Goal: Task Accomplishment & Management: Manage account settings

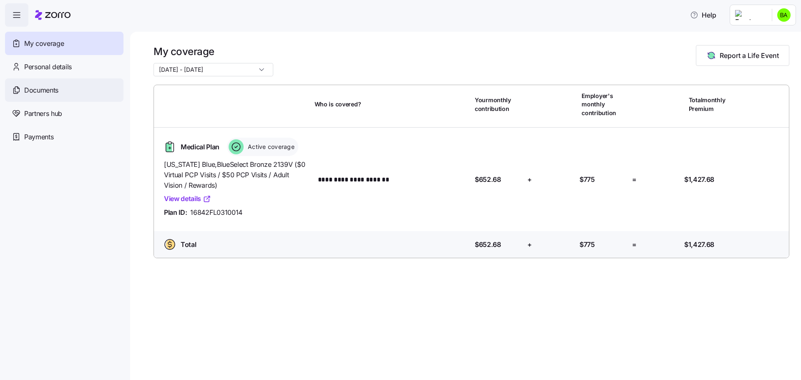
click at [56, 84] on div "Documents" at bounding box center [64, 89] width 118 height 23
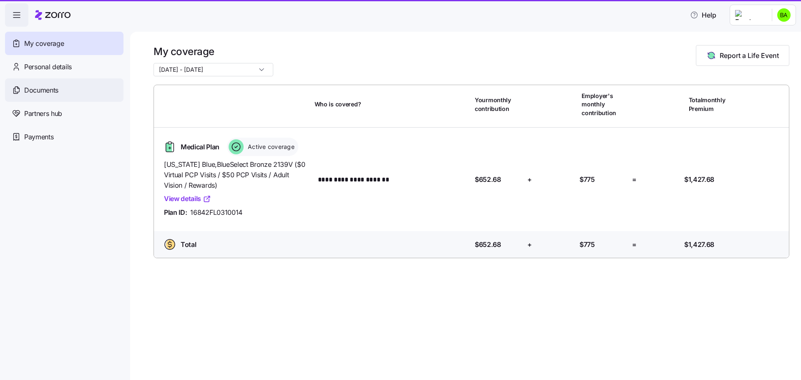
click at [44, 93] on span "Documents" at bounding box center [41, 90] width 34 height 10
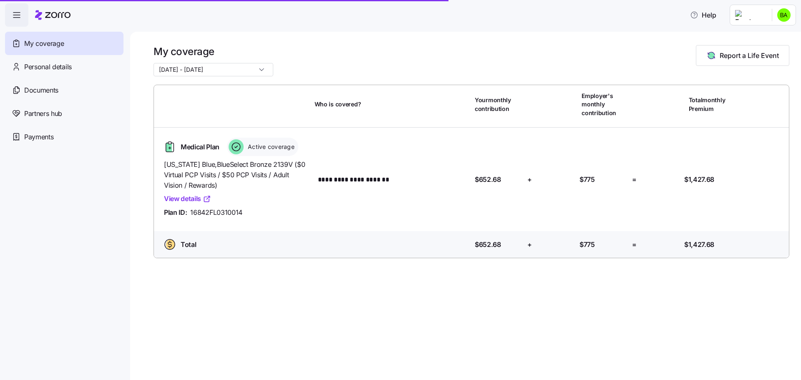
click at [16, 12] on icon "button" at bounding box center [17, 15] width 10 height 10
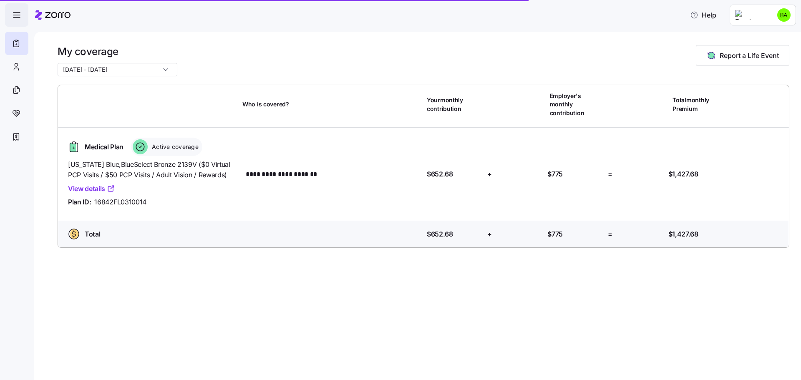
click at [16, 12] on icon "button" at bounding box center [17, 15] width 10 height 10
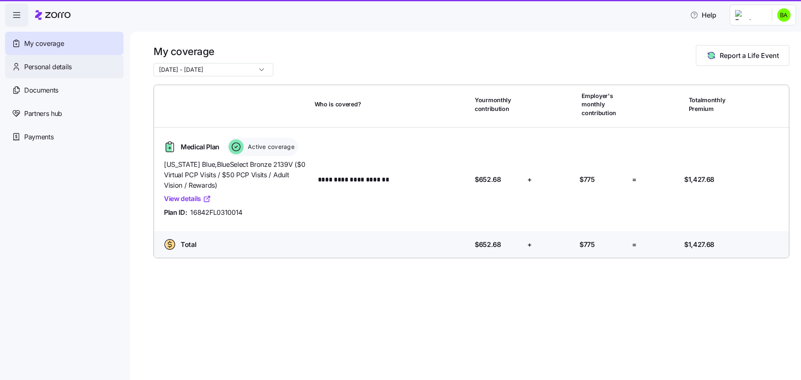
click at [52, 62] on span "Personal details" at bounding box center [48, 67] width 48 height 10
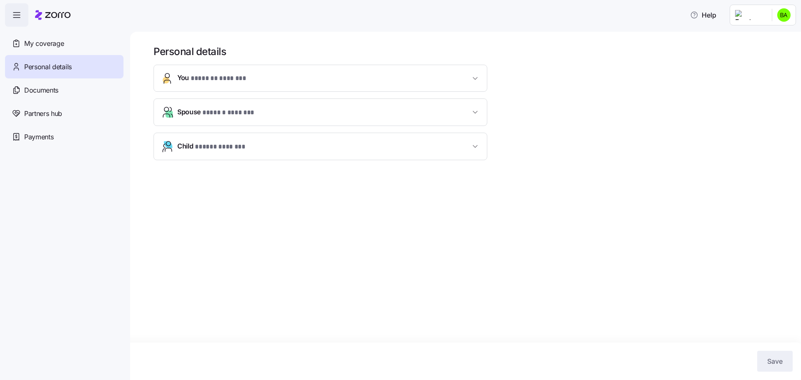
click at [480, 146] on button "Child * ***** ******* *" at bounding box center [320, 146] width 333 height 27
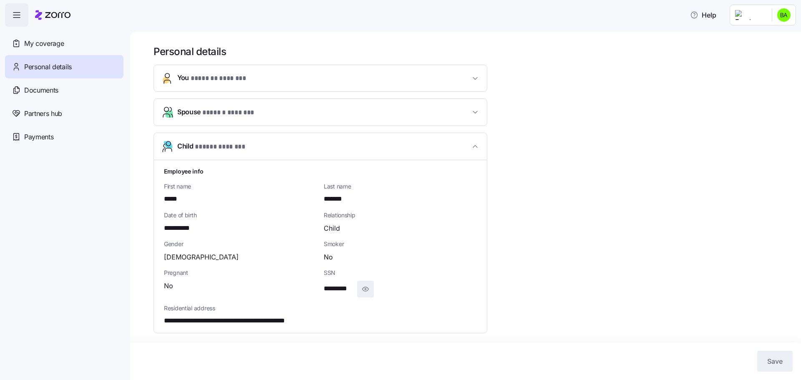
click at [364, 290] on icon "button" at bounding box center [365, 289] width 8 height 10
click at [477, 111] on icon "button" at bounding box center [475, 112] width 4 height 2
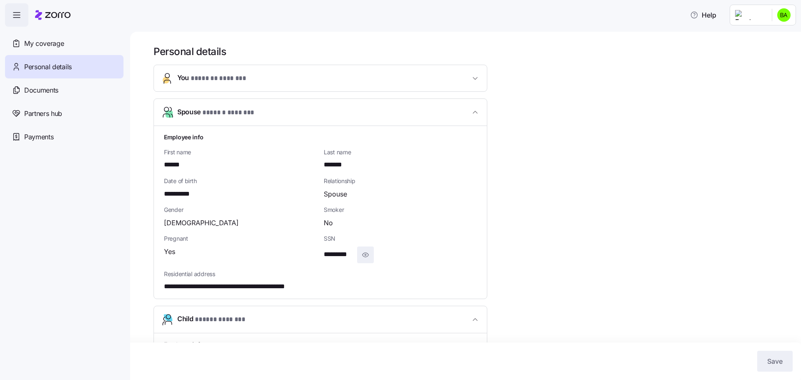
click at [367, 258] on icon "button" at bounding box center [365, 255] width 8 height 10
click at [473, 86] on button "You * ******* ******* *" at bounding box center [320, 78] width 333 height 26
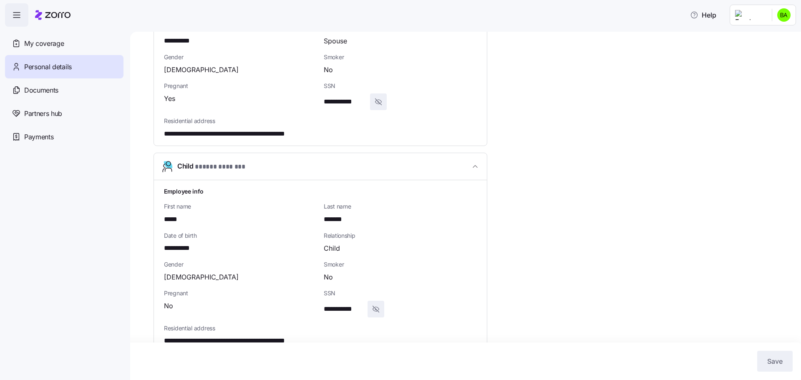
scroll to position [595, 0]
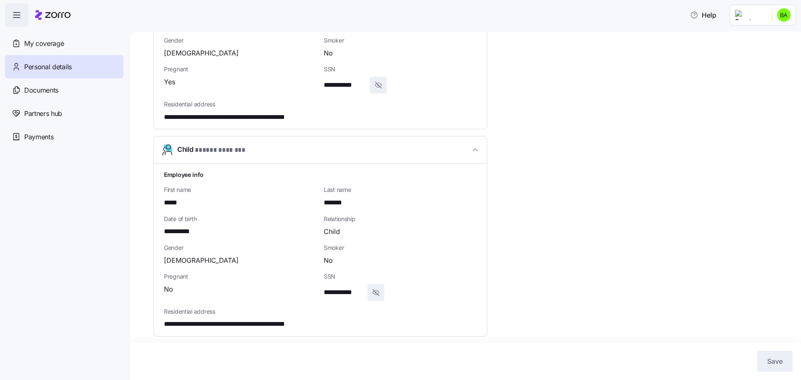
click at [379, 292] on icon "button" at bounding box center [375, 292] width 8 height 10
click at [377, 83] on icon "button" at bounding box center [378, 85] width 8 height 10
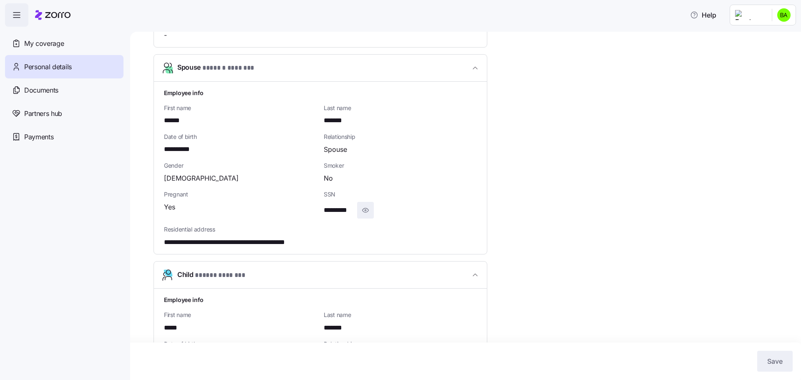
scroll to position [344, 0]
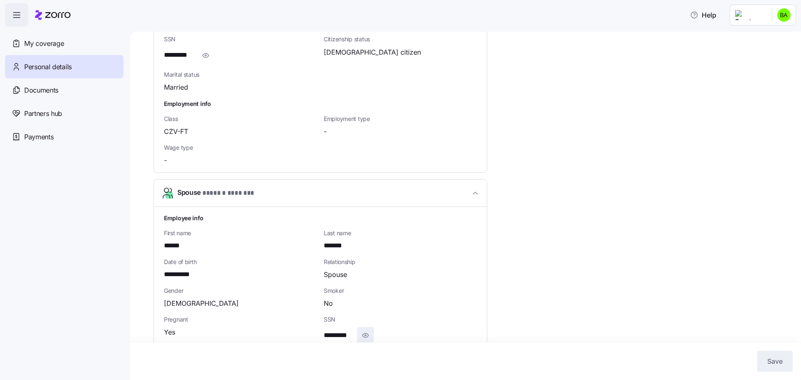
click at [470, 196] on span "button" at bounding box center [475, 193] width 10 height 8
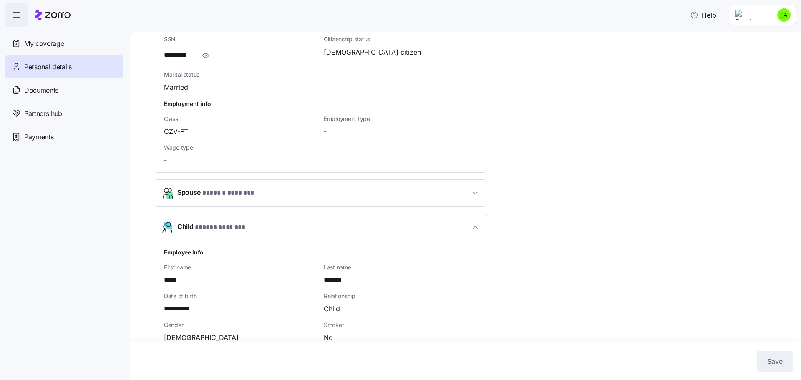
click at [471, 226] on icon "button" at bounding box center [475, 227] width 8 height 8
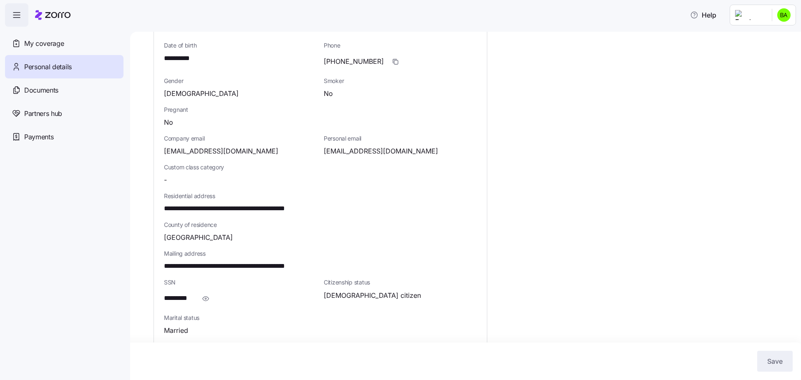
scroll to position [125, 0]
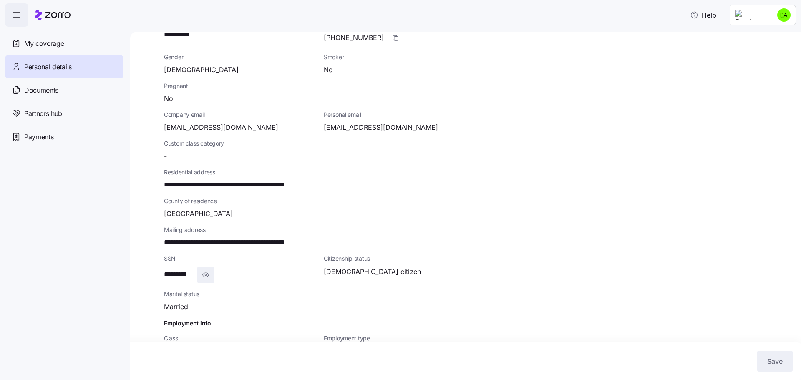
click at [199, 274] on span "button" at bounding box center [206, 275] width 16 height 16
click at [210, 276] on div "**********" at bounding box center [240, 274] width 153 height 17
click at [227, 272] on button "button" at bounding box center [218, 274] width 17 height 17
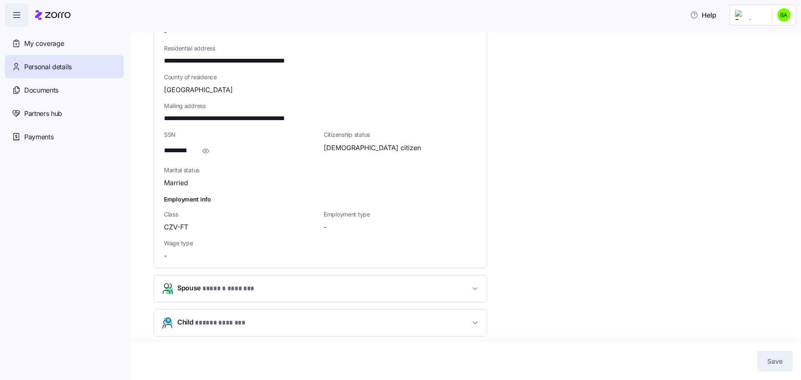
click at [348, 314] on button "Child * ***** ******* *" at bounding box center [320, 322] width 333 height 27
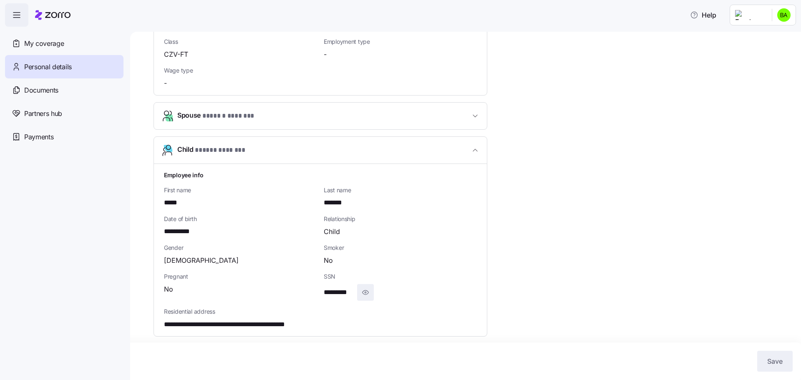
click at [366, 294] on icon "button" at bounding box center [365, 292] width 6 height 4
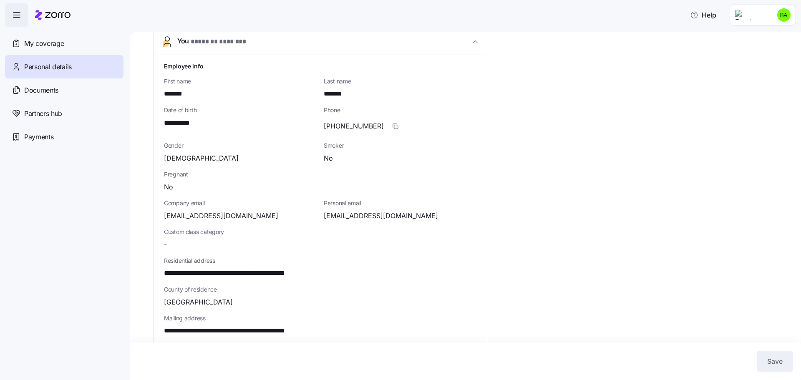
scroll to position [5, 0]
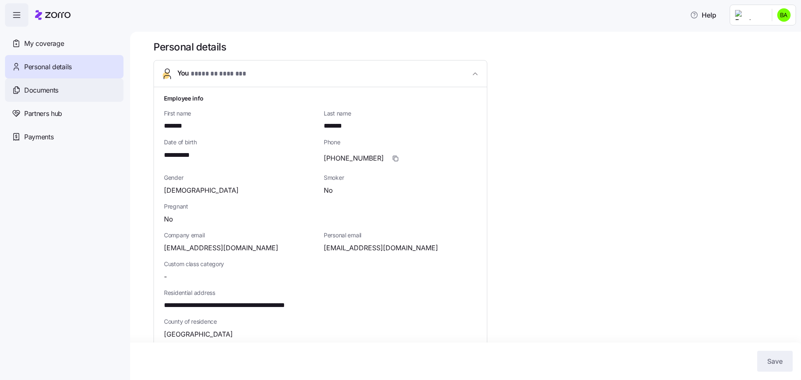
click at [51, 94] on span "Documents" at bounding box center [41, 90] width 34 height 10
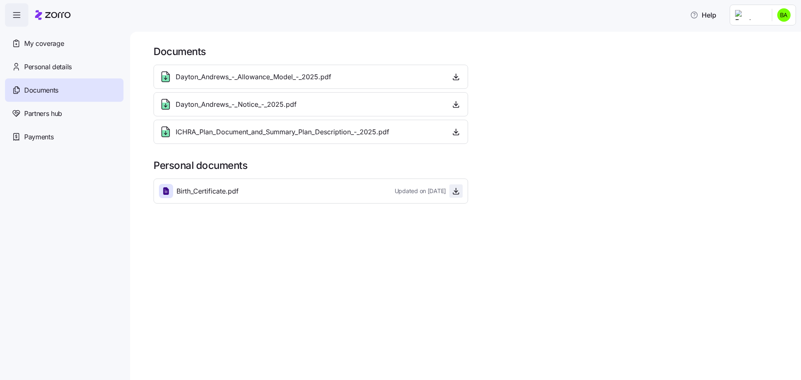
click at [455, 190] on icon "button" at bounding box center [456, 191] width 8 height 8
